Goal: Task Accomplishment & Management: Complete application form

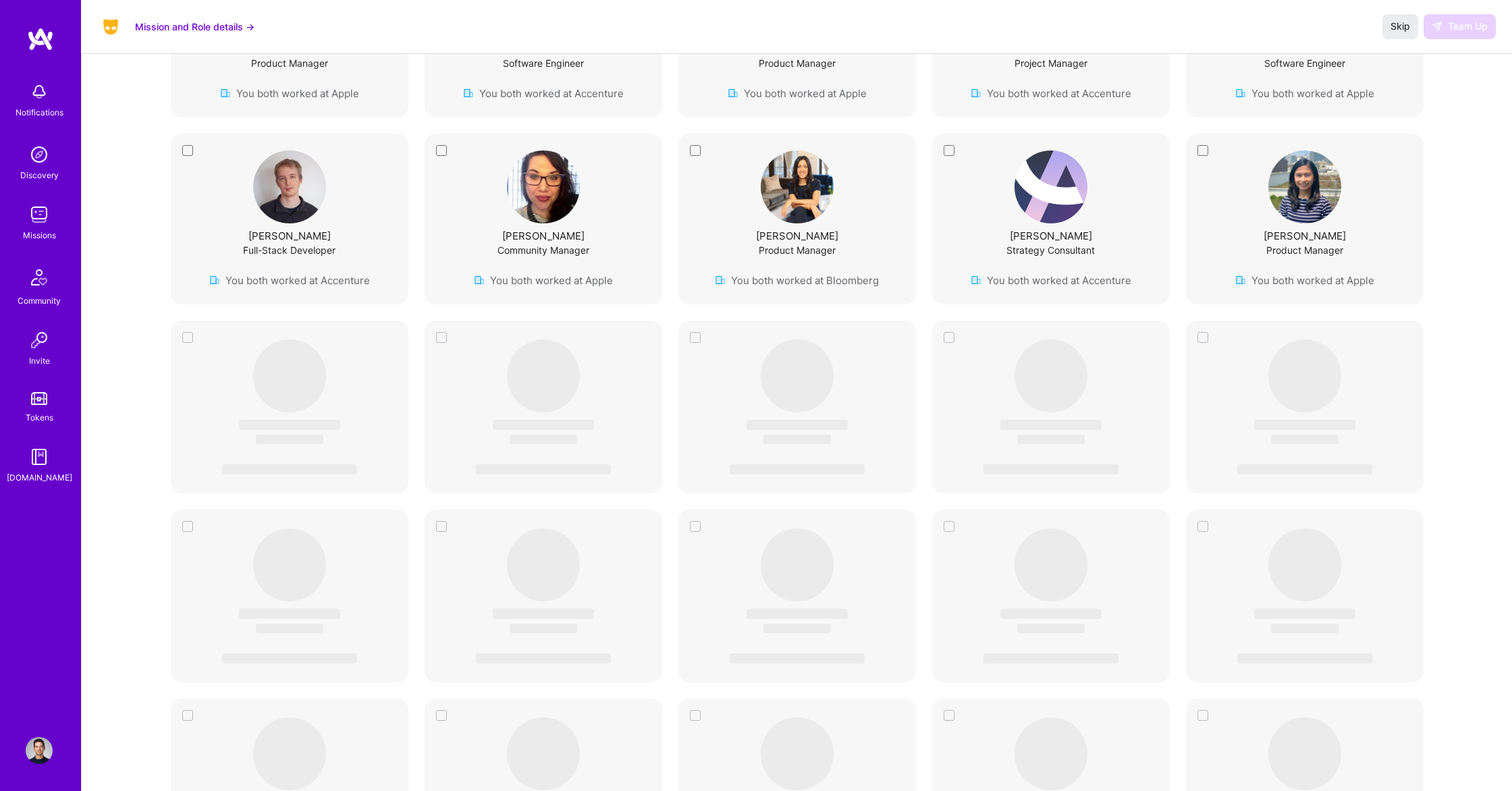
scroll to position [751, 0]
click at [815, 240] on div "Product Manager" at bounding box center [797, 247] width 77 height 14
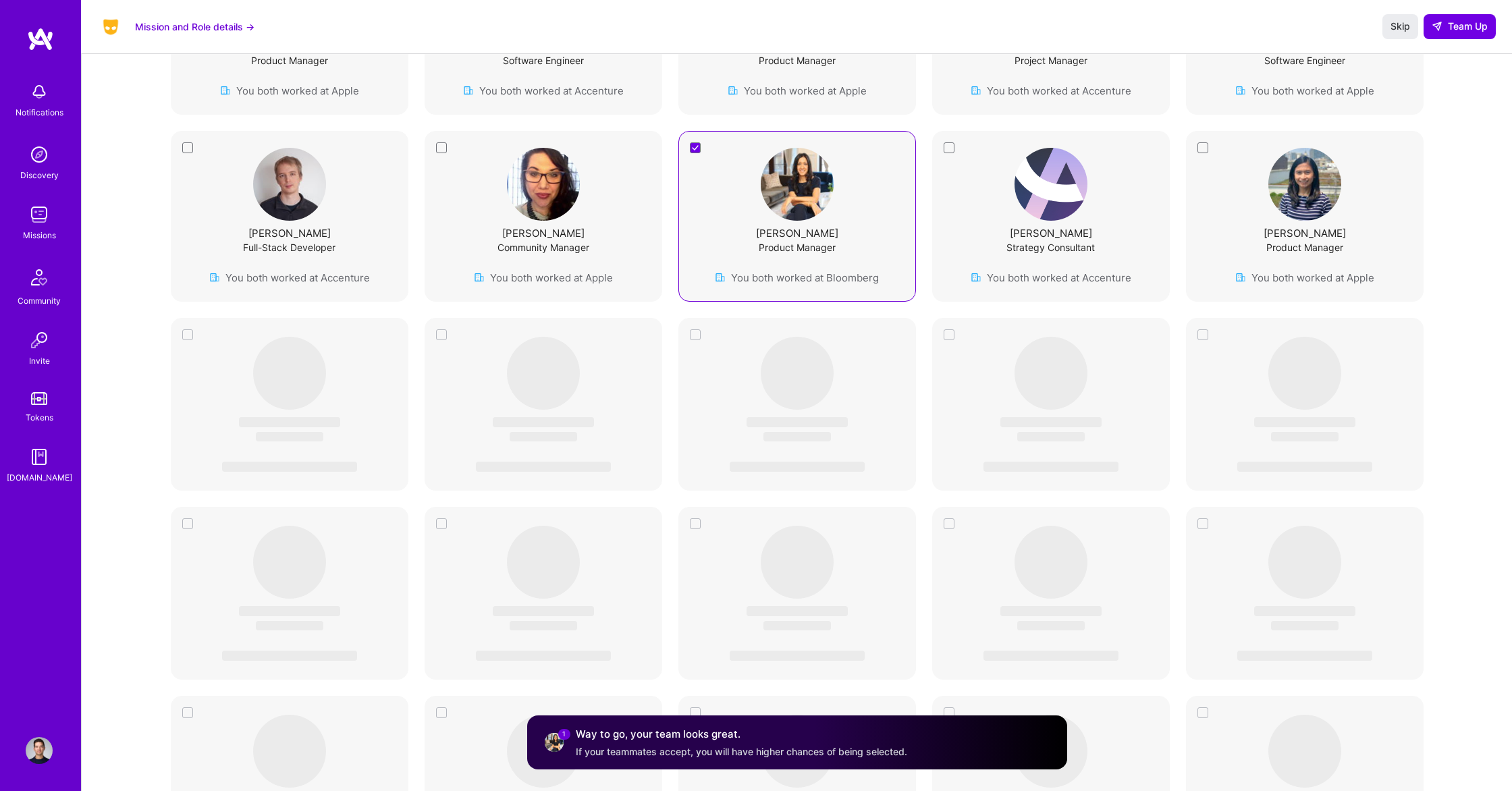
click at [815, 240] on div "Product Manager" at bounding box center [797, 247] width 77 height 14
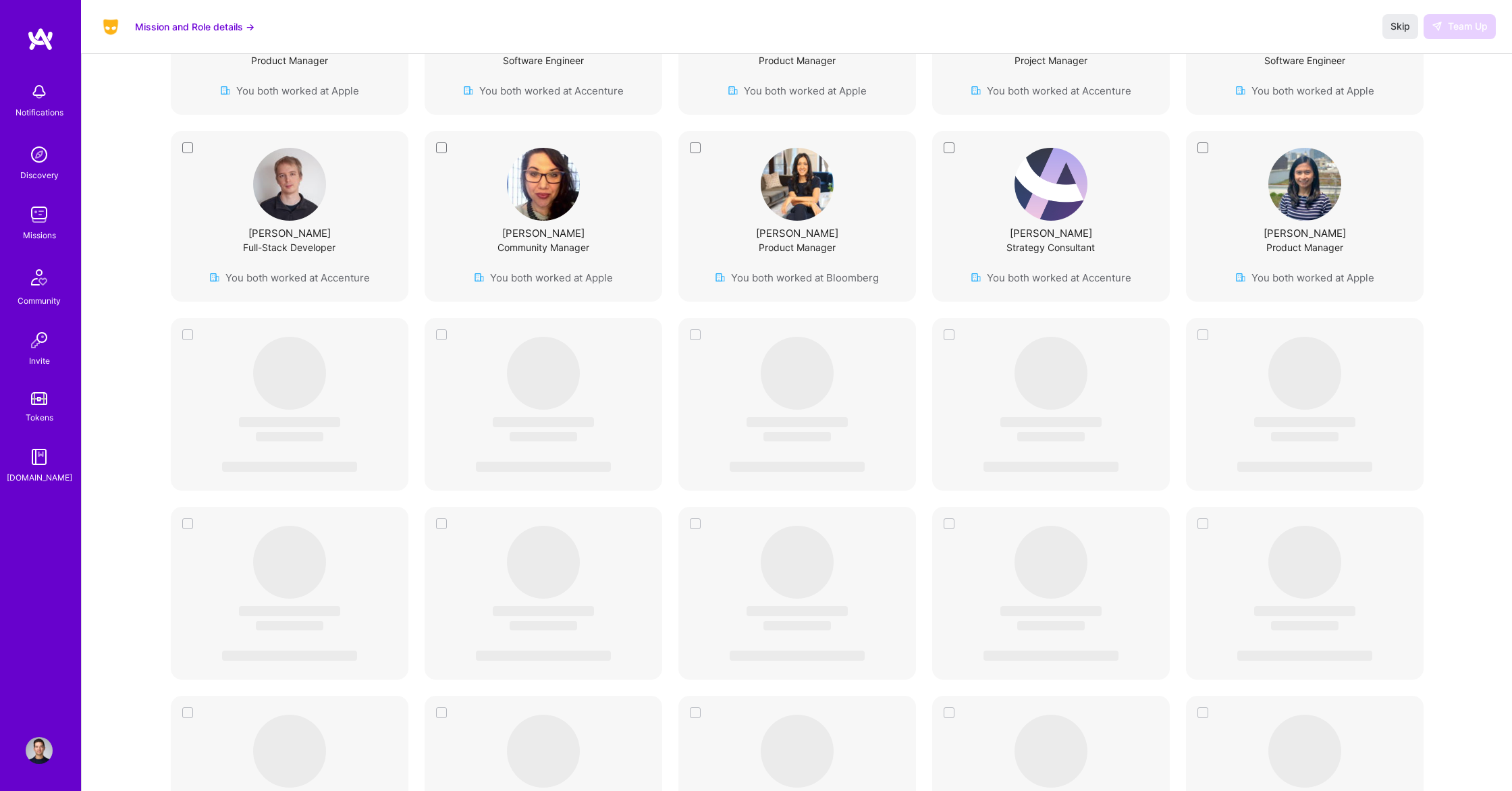
click at [44, 207] on img at bounding box center [39, 214] width 27 height 27
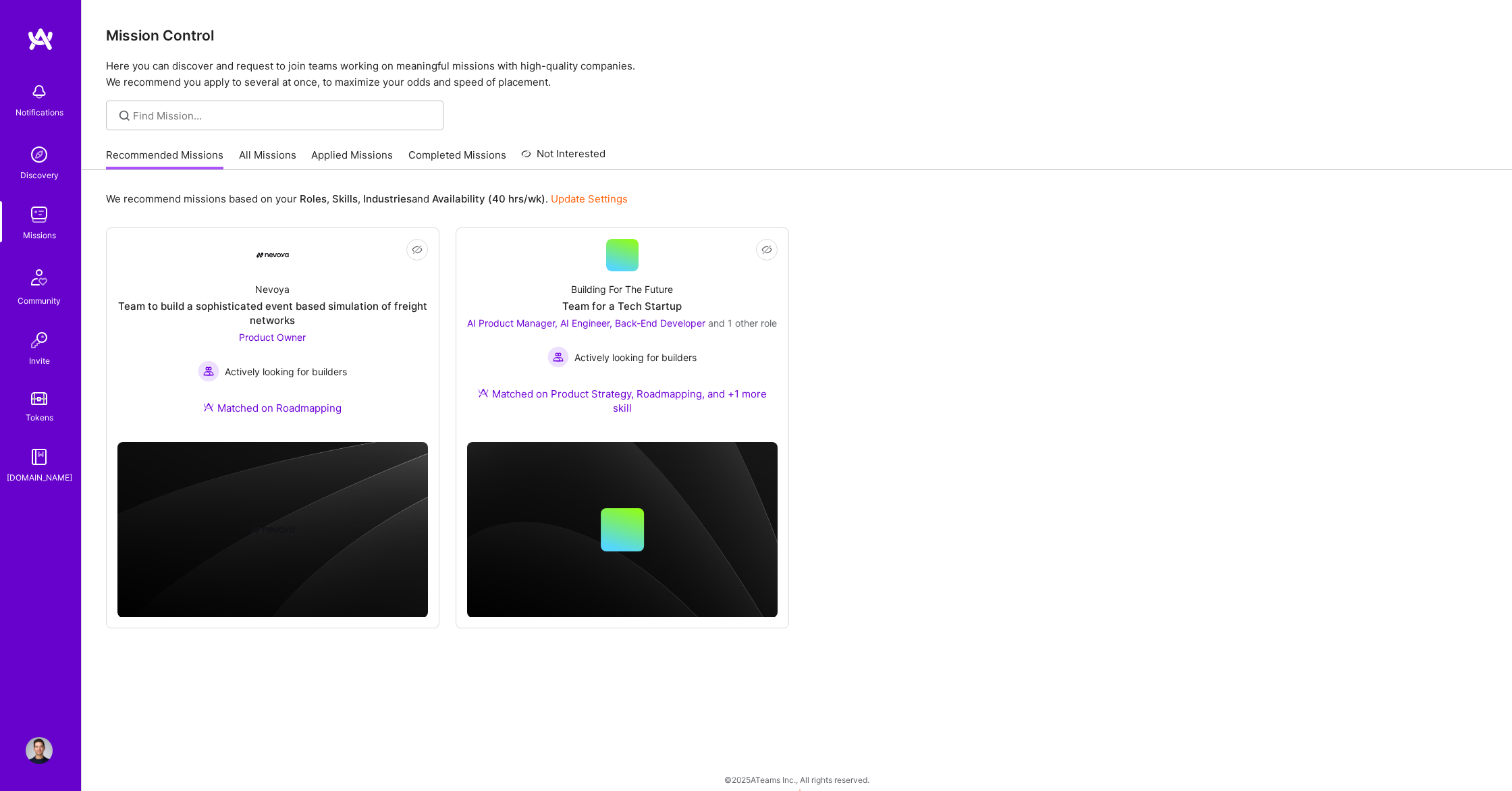
click at [245, 158] on link "All Missions" at bounding box center [267, 159] width 57 height 22
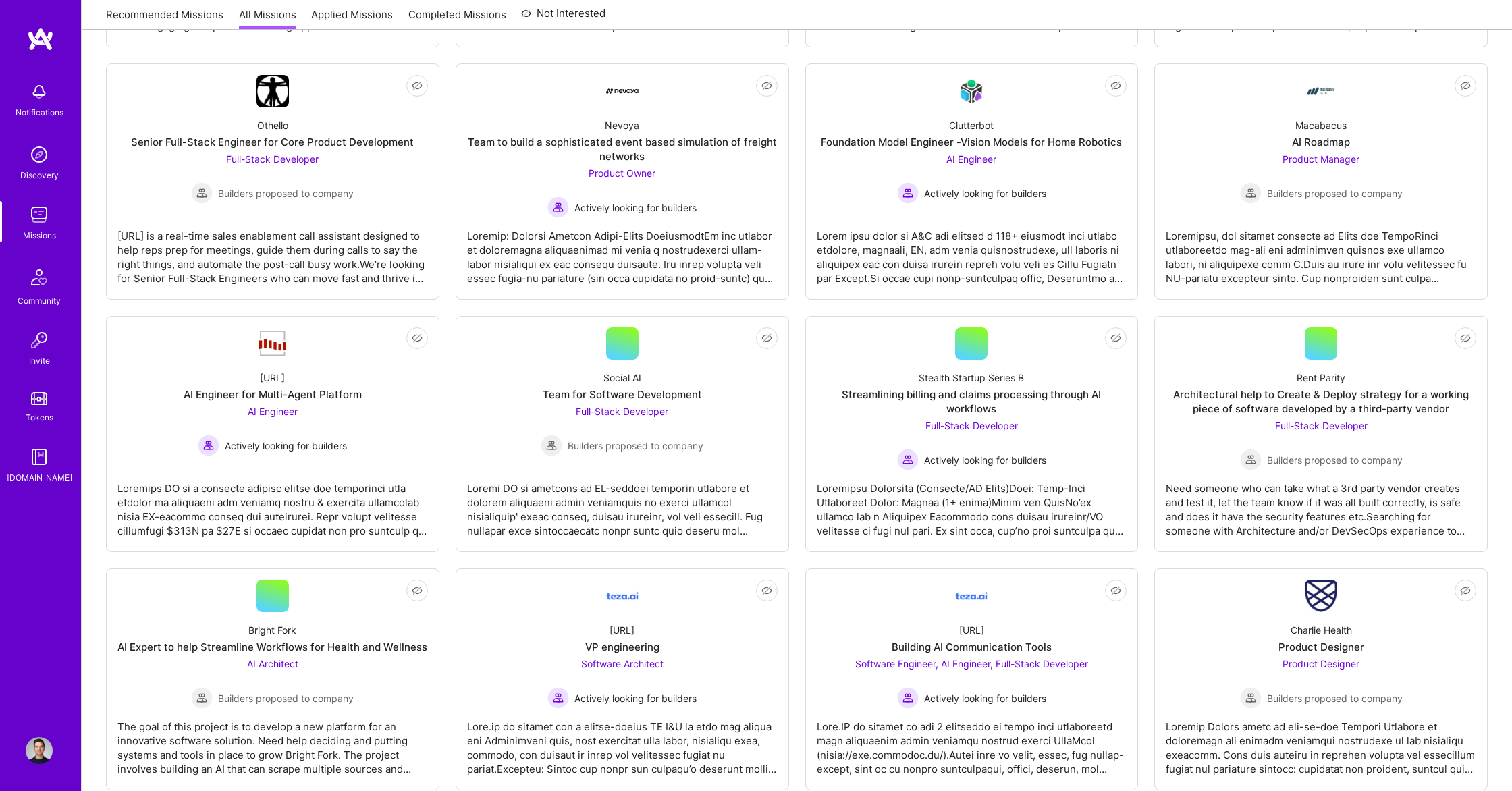
scroll to position [937, 0]
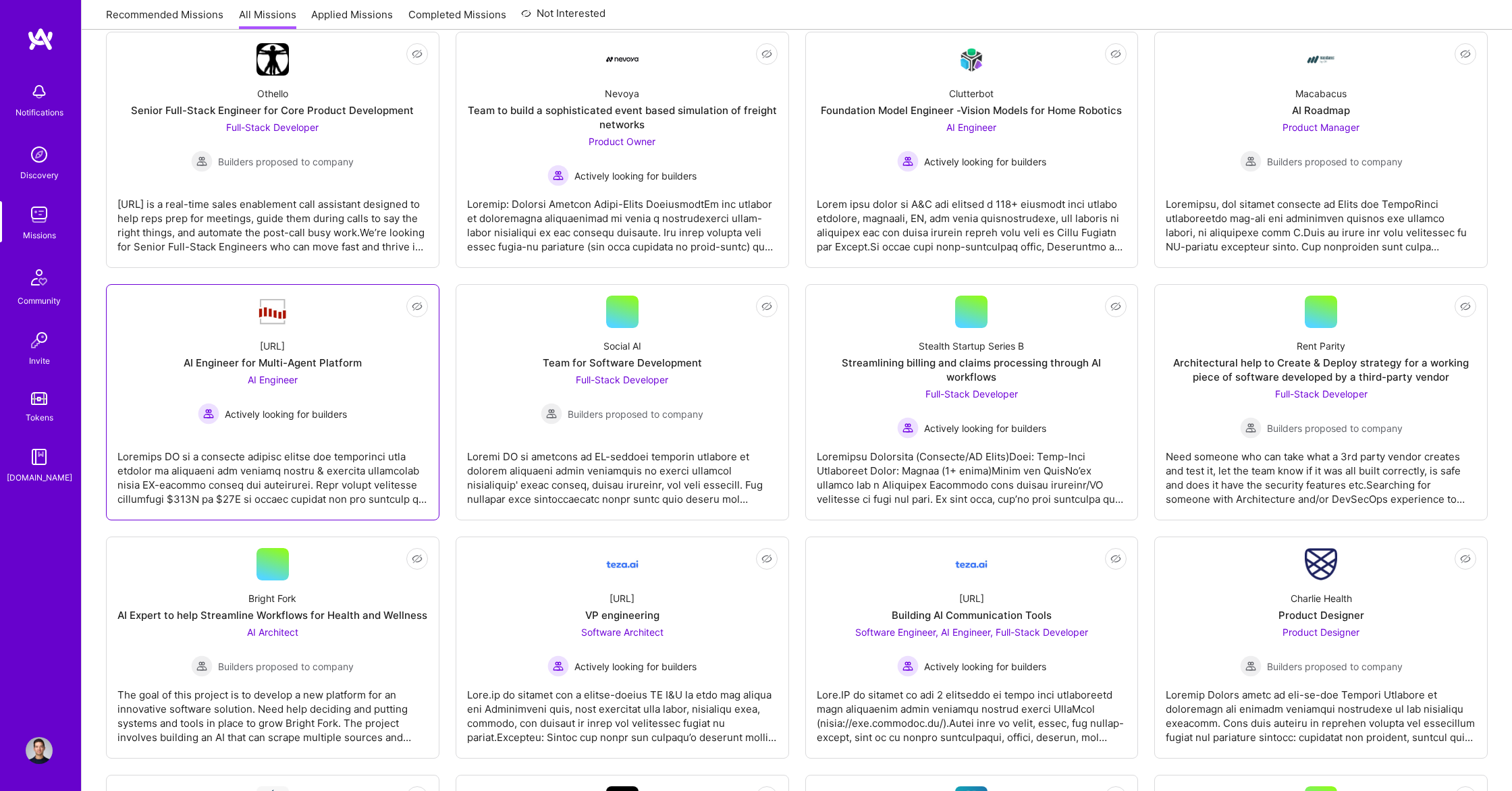
click at [348, 447] on link "Not Interested [URL] AI Engineer for Multi-Agent Platform AI Engineer Actively …" at bounding box center [272, 402] width 311 height 214
